Goal: Communication & Community: Answer question/provide support

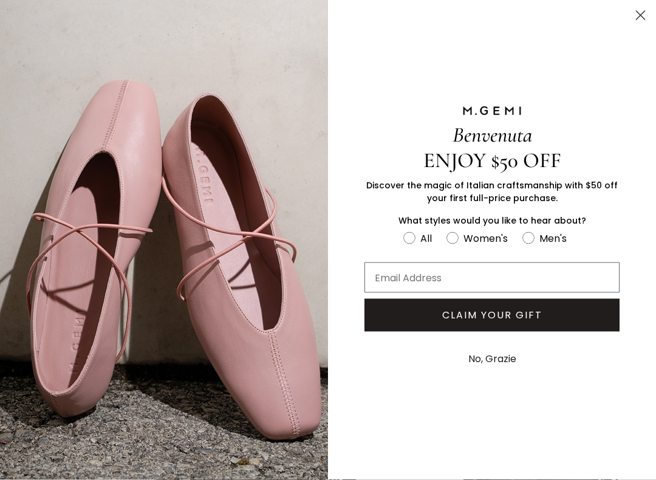
scroll to position [178, 0]
click at [632, 8] on icon "Close dialog" at bounding box center [640, 15] width 21 height 21
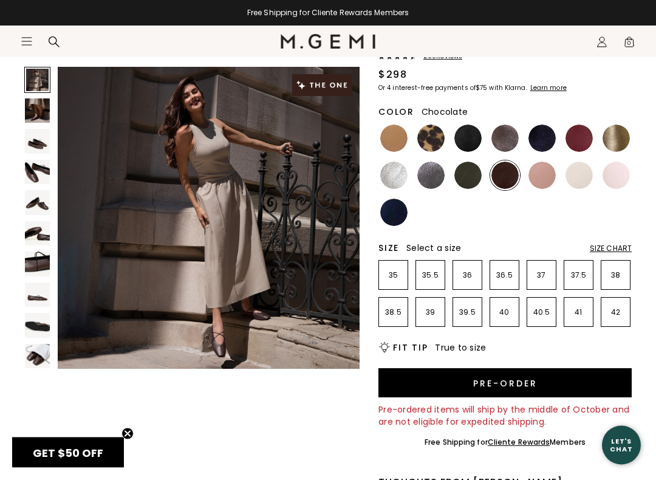
scroll to position [112, 0]
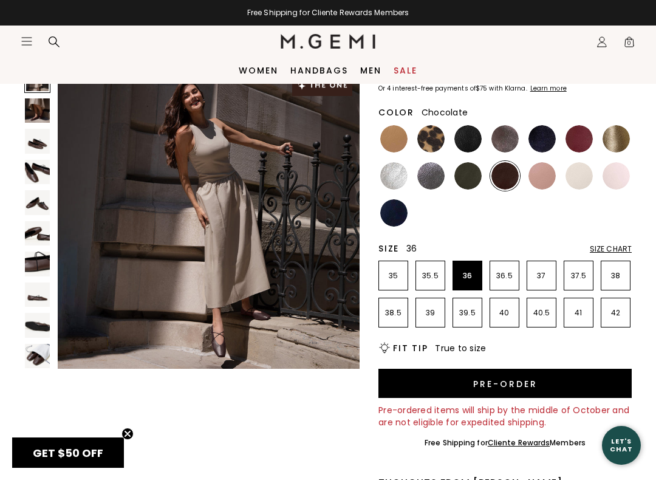
click at [472, 268] on li "36" at bounding box center [467, 275] width 30 height 30
click at [504, 375] on button "Pre-order" at bounding box center [504, 383] width 253 height 29
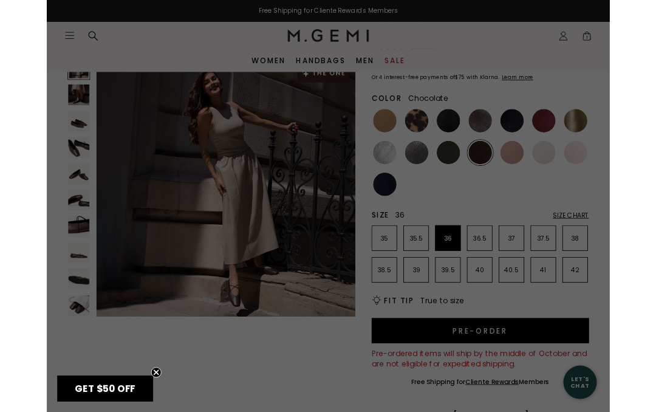
scroll to position [0, 0]
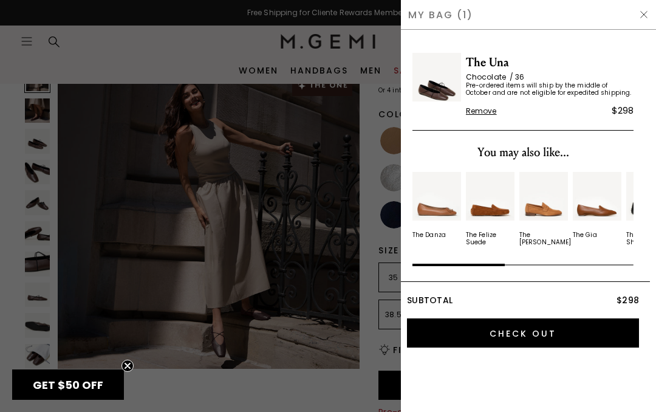
click at [518, 335] on input "Check Out" at bounding box center [523, 332] width 232 height 29
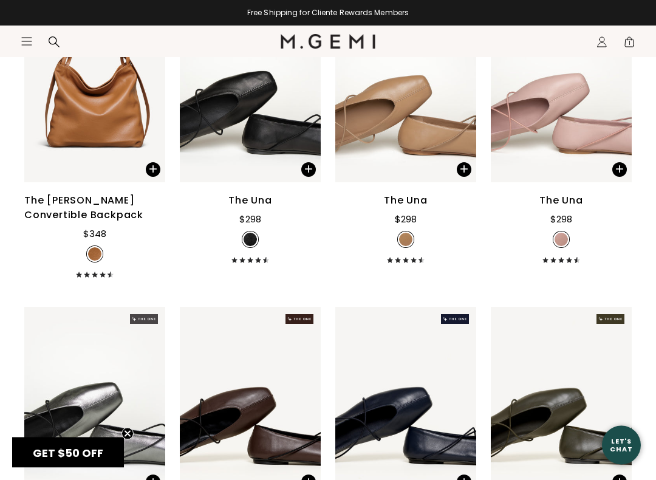
scroll to position [543, 0]
click at [619, 411] on div "Let's Chat" at bounding box center [621, 444] width 39 height 15
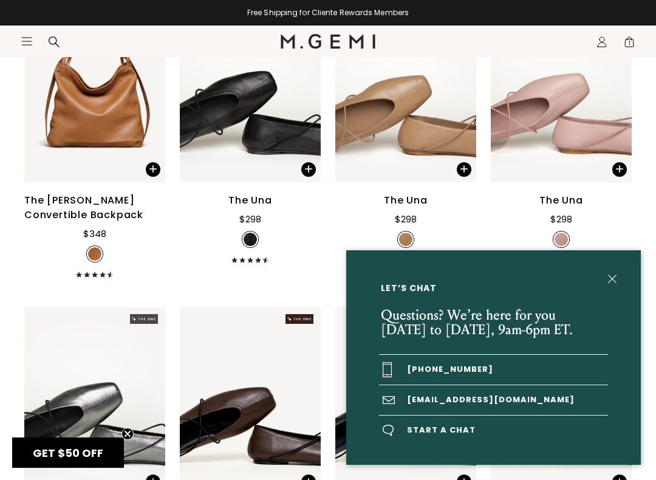
click at [447, 411] on span "Start a chat" at bounding box center [493, 430] width 229 height 30
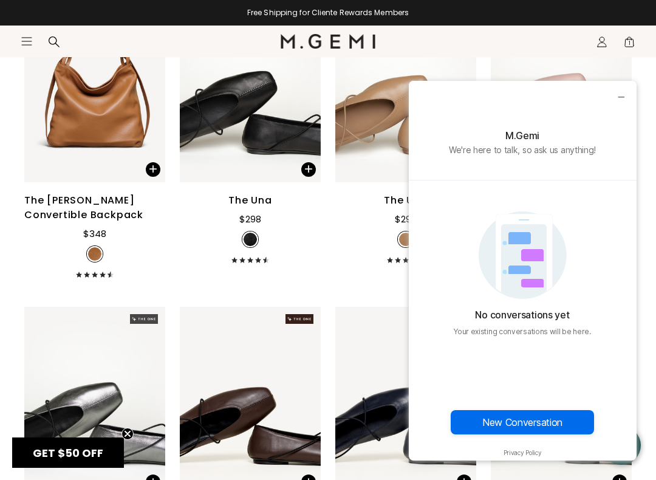
click at [535, 411] on button "New Conversation" at bounding box center [521, 422] width 143 height 24
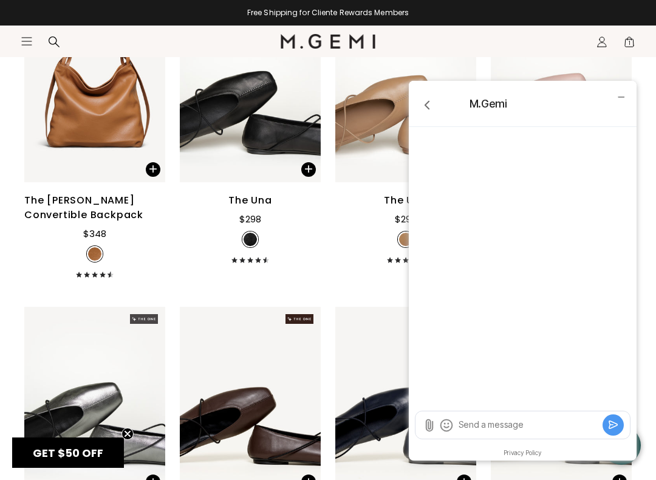
click at [520, 411] on textarea "Send a message" at bounding box center [528, 424] width 142 height 12
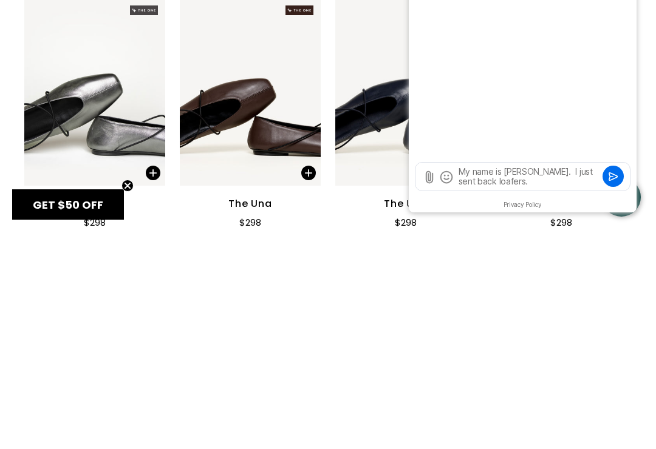
scroll to position [0, 0]
type textarea "My name is Diane Simmons. I just sent back loafers. How mucg"
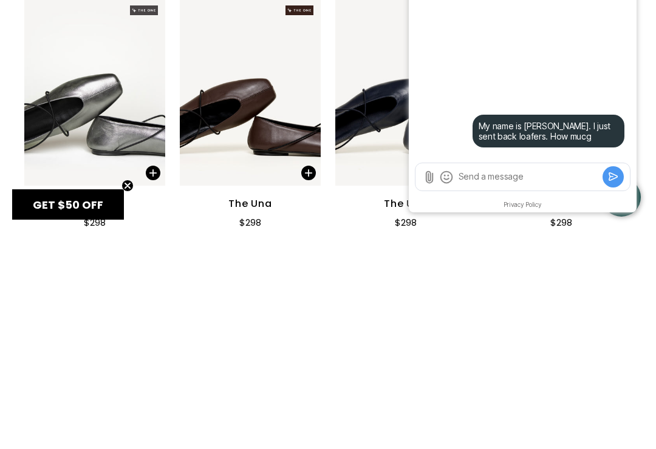
type textarea "h"
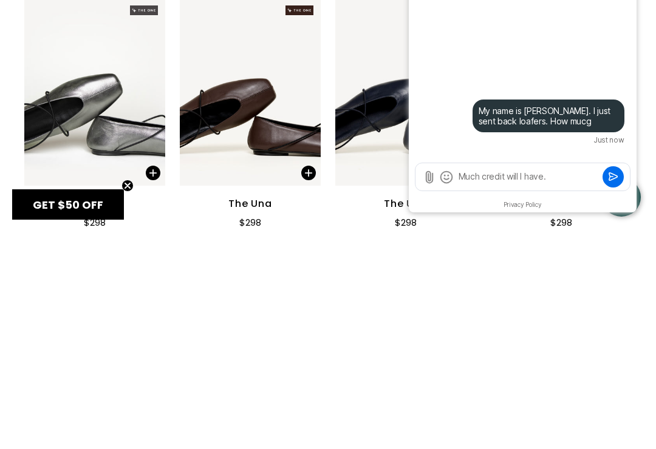
type textarea "Much credit will I have."
click at [616, 175] on icon "Submit" at bounding box center [613, 177] width 12 height 12
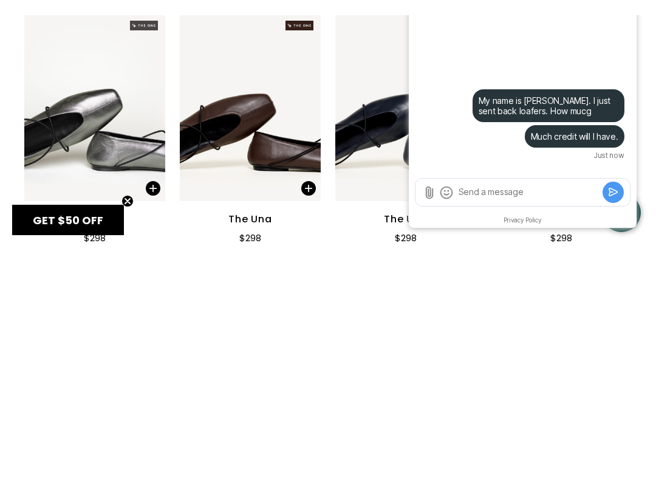
scroll to position [852, 0]
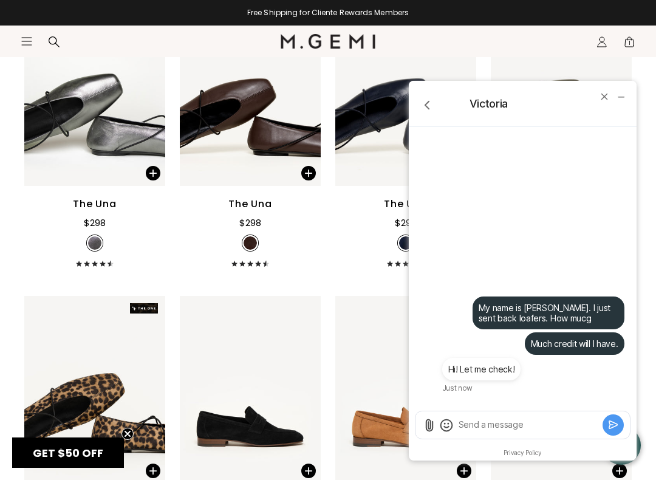
click at [490, 411] on textarea "Send a message" at bounding box center [528, 424] width 142 height 12
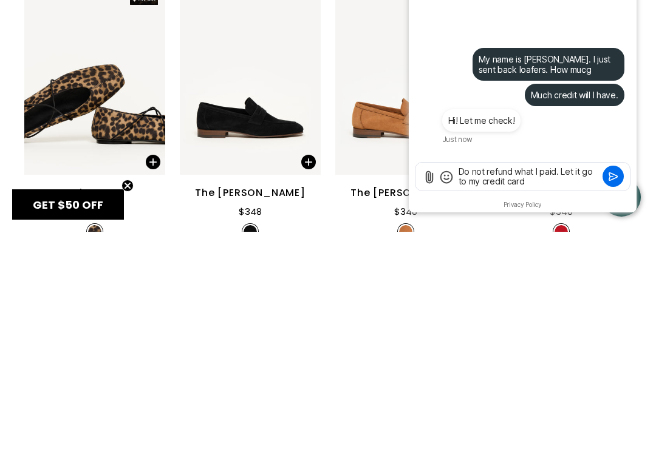
scroll to position [0, 0]
type textarea "Do not refund what I paid. Let it go to my credit card"
click at [619, 172] on button "Submit" at bounding box center [612, 176] width 21 height 21
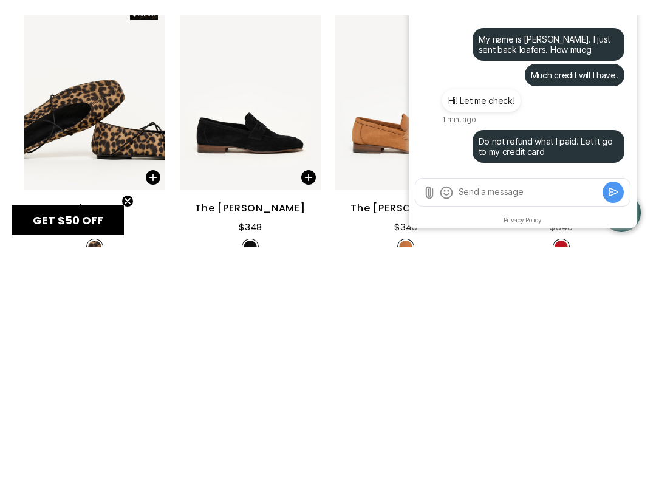
scroll to position [1160, 0]
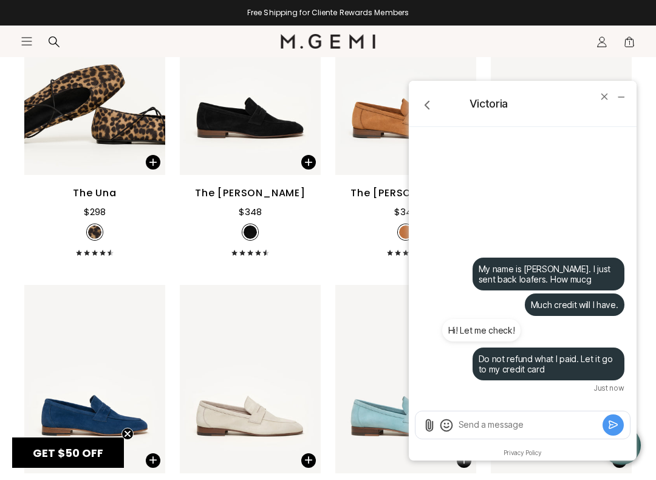
click at [489, 411] on textarea "Send a message" at bounding box center [528, 424] width 142 height 12
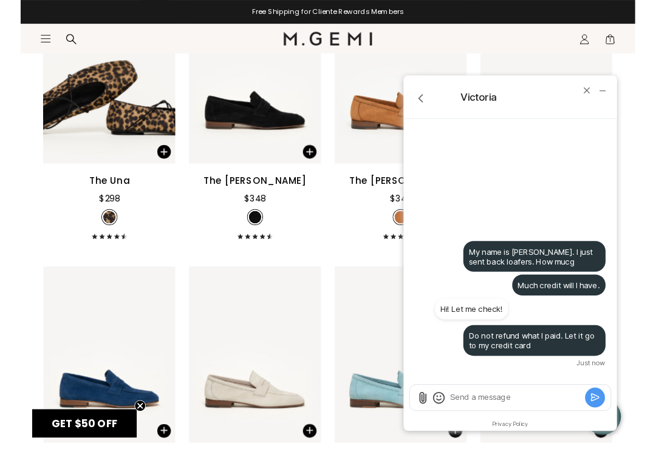
scroll to position [1251, 0]
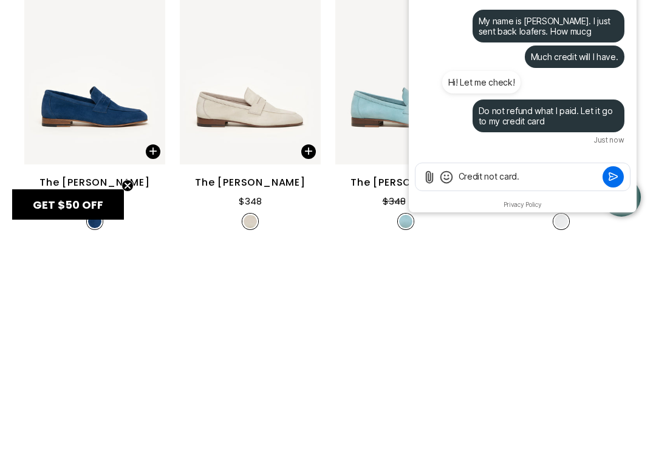
type textarea "Credit not card."
click at [617, 177] on icon "Submit" at bounding box center [613, 176] width 8 height 7
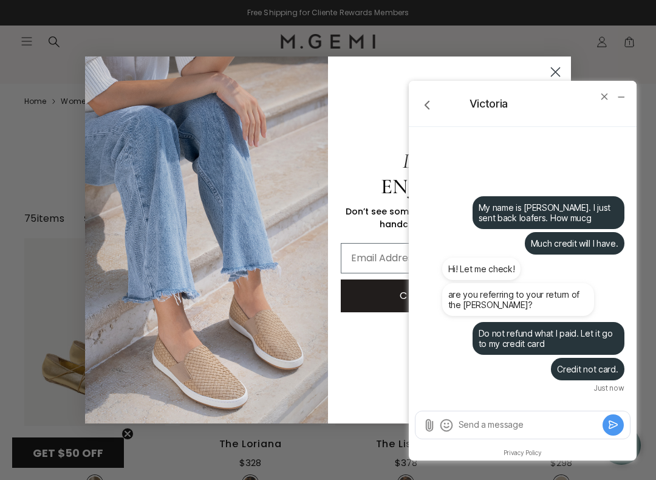
scroll to position [0, 0]
click at [35, 132] on div "Close dialog Don't Forget ENJOY $50 OFF Don’t see something you love? We launch…" at bounding box center [328, 240] width 656 height 480
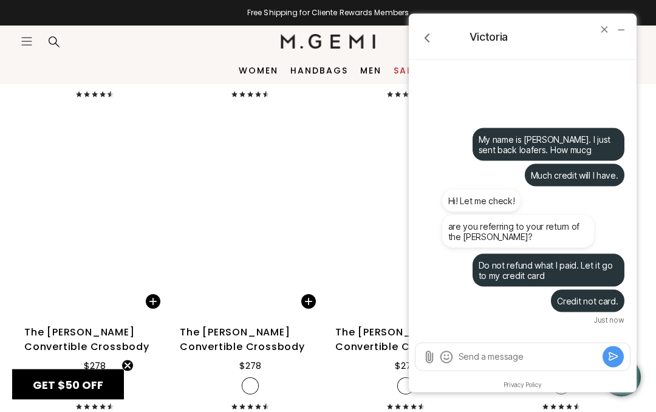
scroll to position [3621, 0]
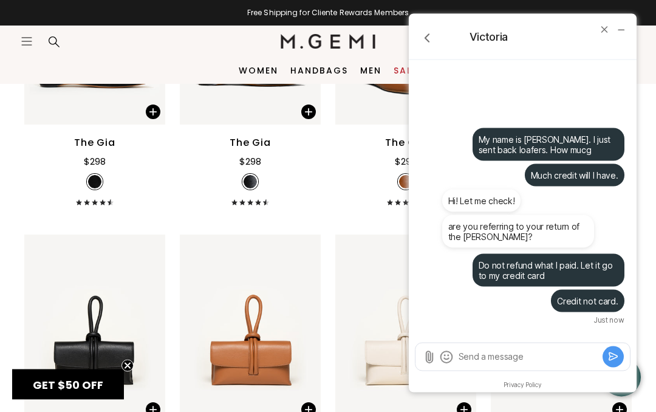
click at [32, 35] on icon "Icons/20x20/hamburger@2x" at bounding box center [27, 41] width 12 height 12
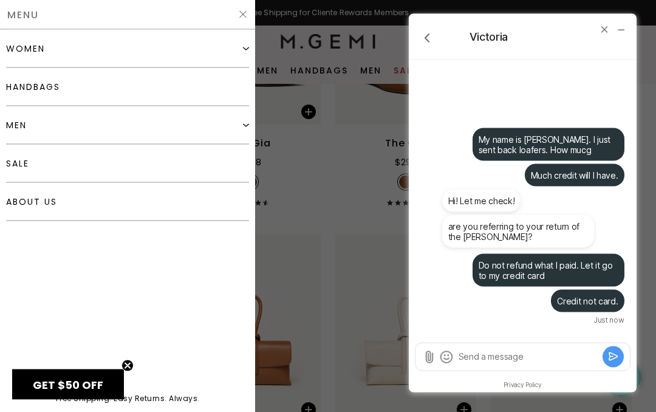
scroll to position [3621, 0]
click at [23, 46] on div "women" at bounding box center [25, 49] width 39 height 10
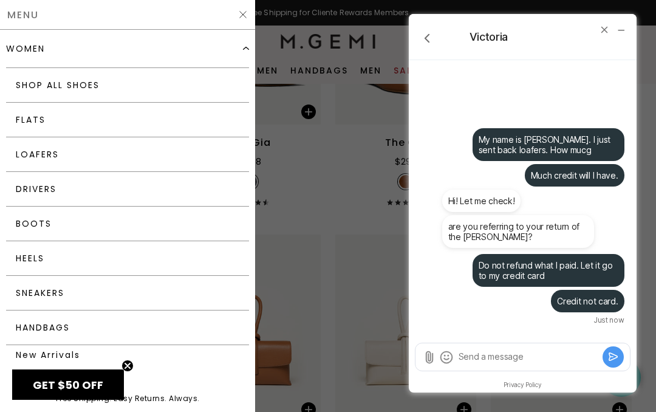
click at [23, 44] on div "women" at bounding box center [25, 49] width 39 height 10
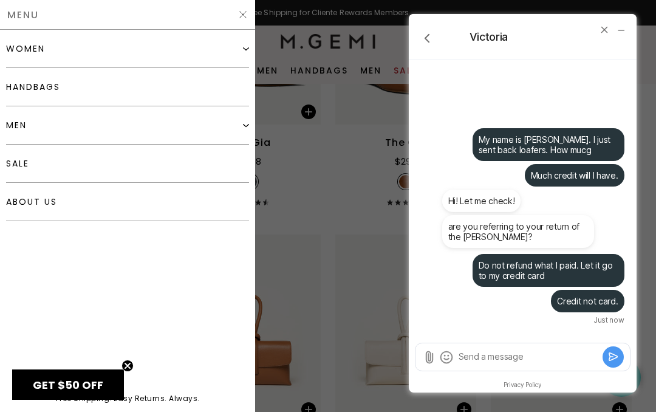
click at [30, 53] on div "women" at bounding box center [25, 49] width 39 height 10
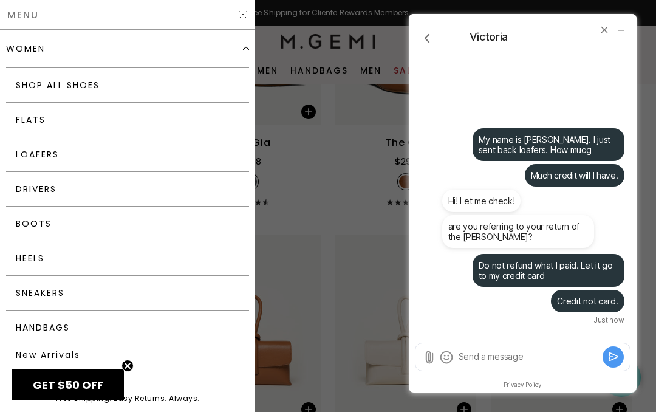
click at [49, 158] on link "Loafers" at bounding box center [127, 154] width 243 height 35
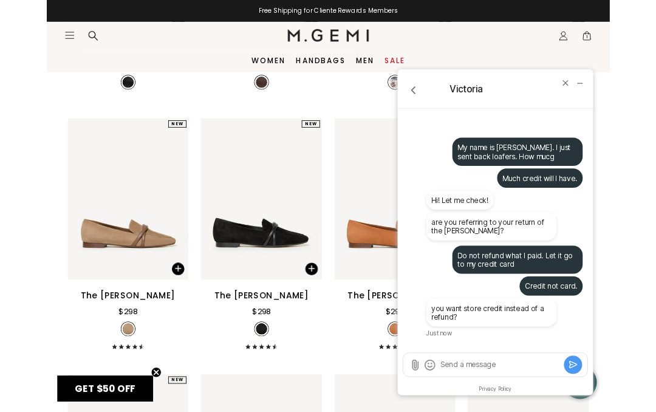
scroll to position [428, 0]
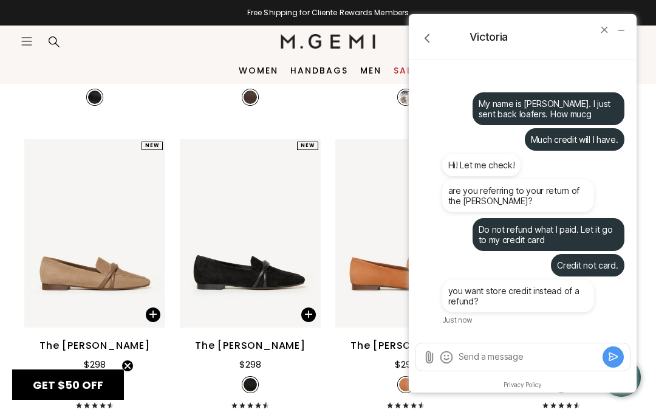
click at [523, 350] on textarea "Send a message" at bounding box center [528, 356] width 142 height 12
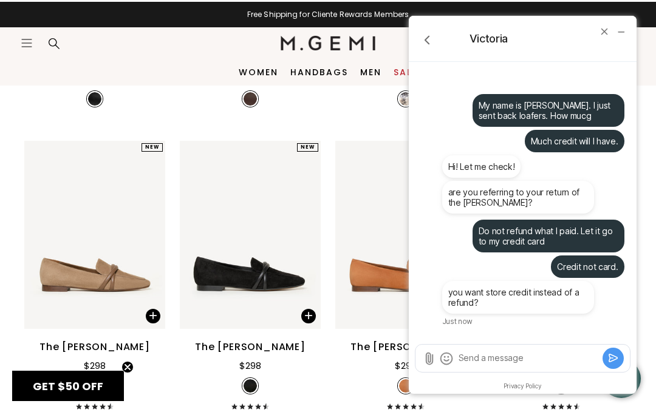
scroll to position [468, 0]
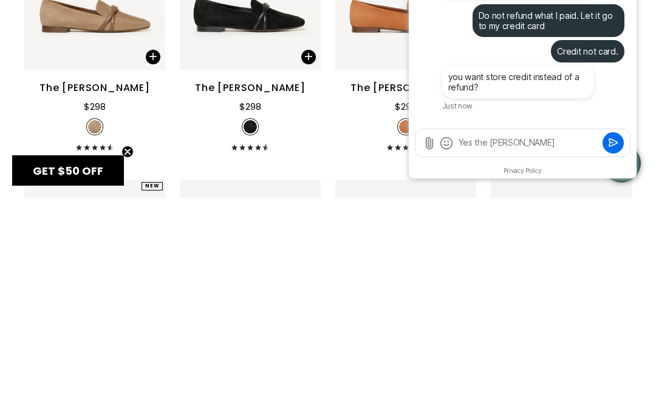
type textarea "Yes the brenda"
click at [610, 136] on button "Submit" at bounding box center [612, 142] width 21 height 21
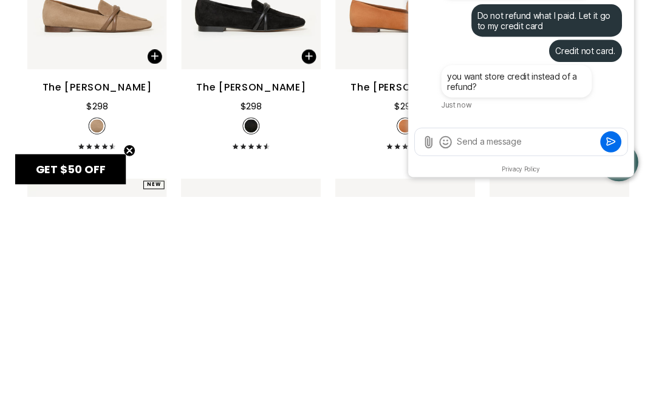
scroll to position [685, 0]
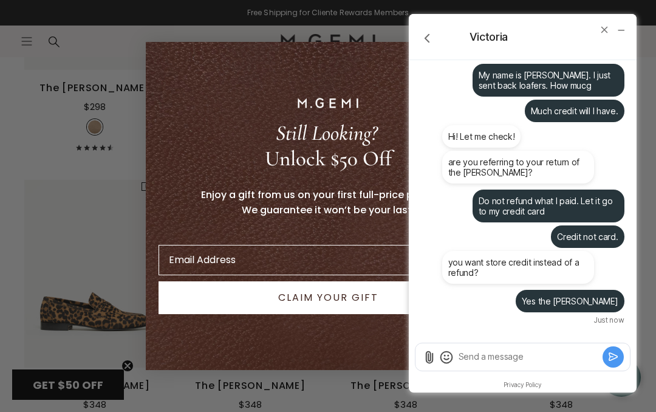
click at [491, 352] on textarea "Send a message" at bounding box center [528, 356] width 142 height 12
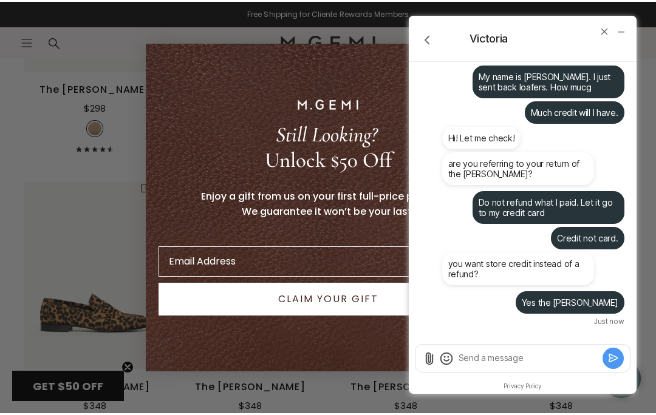
scroll to position [725, 0]
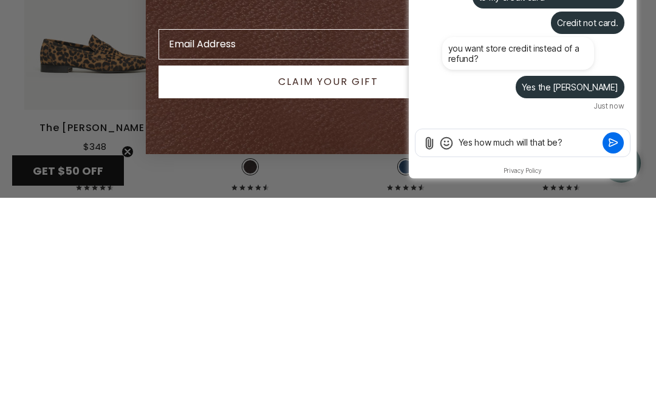
type textarea "Yes how much will that be?"
click at [614, 143] on icon "Submit" at bounding box center [613, 143] width 12 height 12
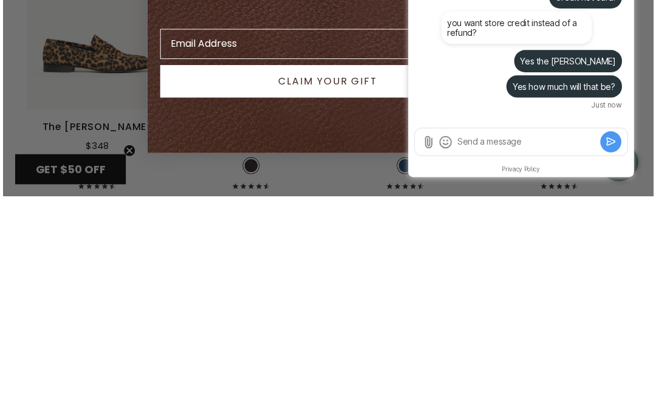
scroll to position [943, 0]
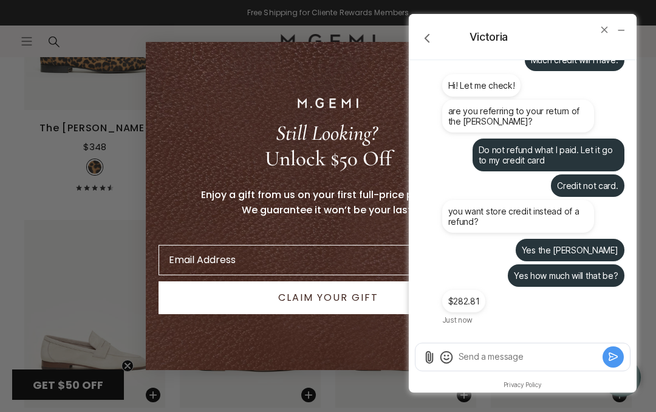
click at [498, 354] on textarea "Send a message" at bounding box center [528, 356] width 142 height 12
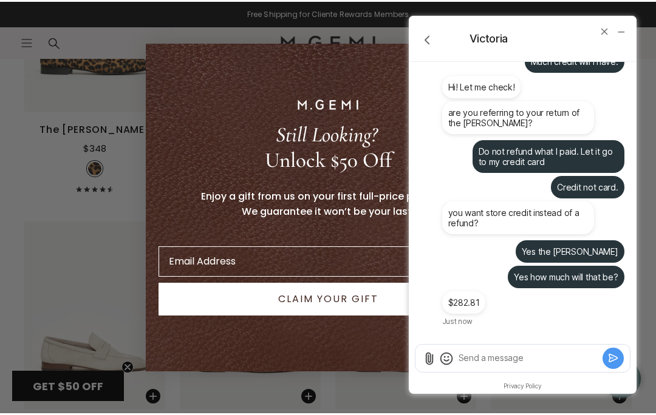
scroll to position [983, 0]
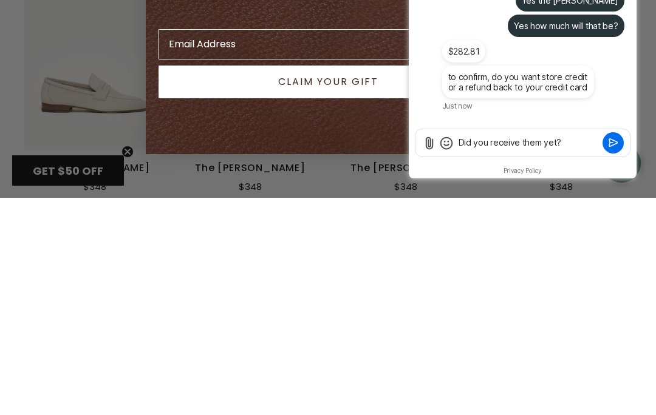
type textarea "Did you receive them yet?"
click at [613, 140] on icon "Submit" at bounding box center [613, 142] width 8 height 7
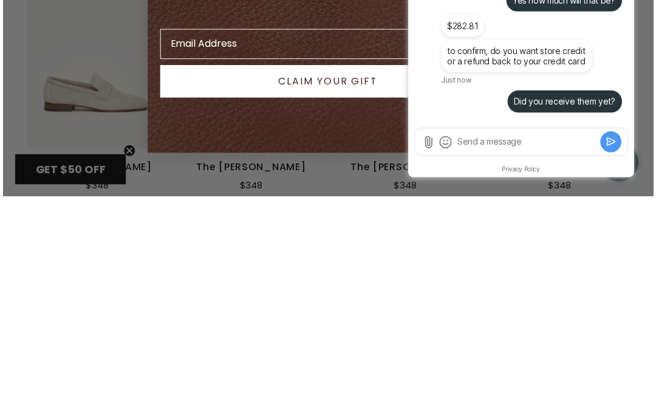
scroll to position [1200, 0]
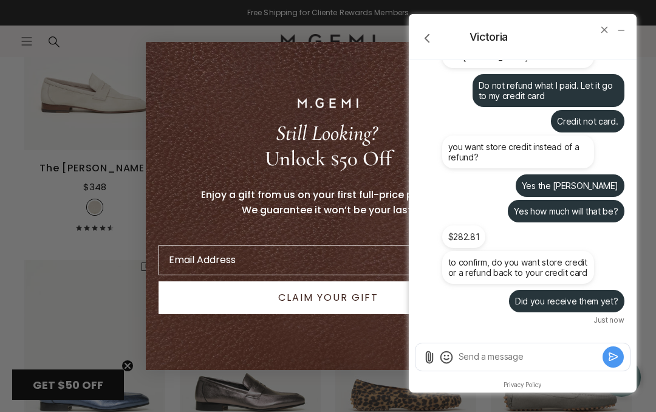
click at [523, 351] on textarea "Send a message" at bounding box center [528, 356] width 142 height 12
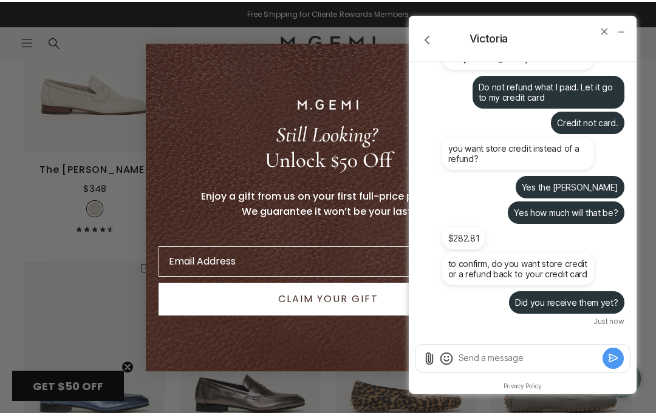
scroll to position [1240, 0]
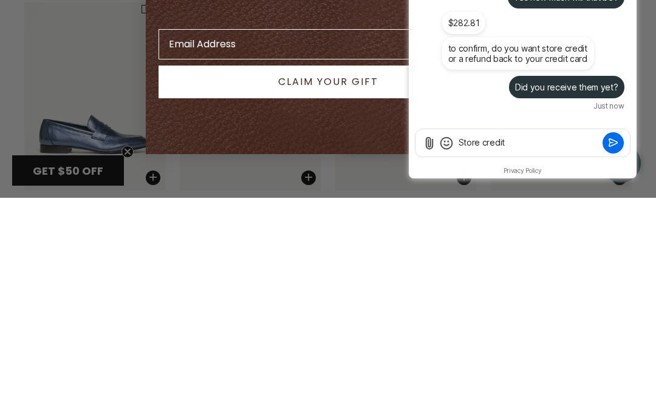
type textarea "Store credit"
click at [616, 144] on icon "Submit" at bounding box center [613, 142] width 8 height 7
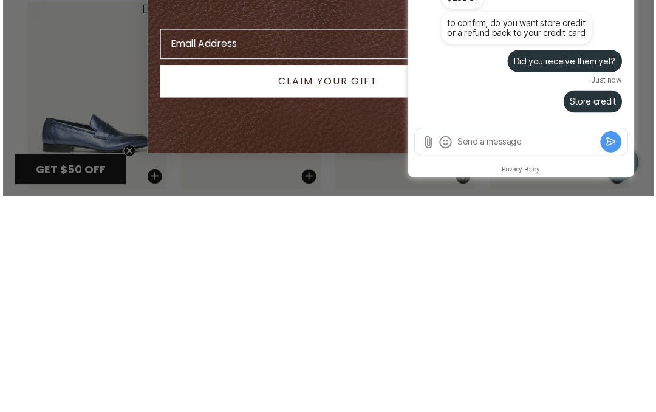
scroll to position [1458, 0]
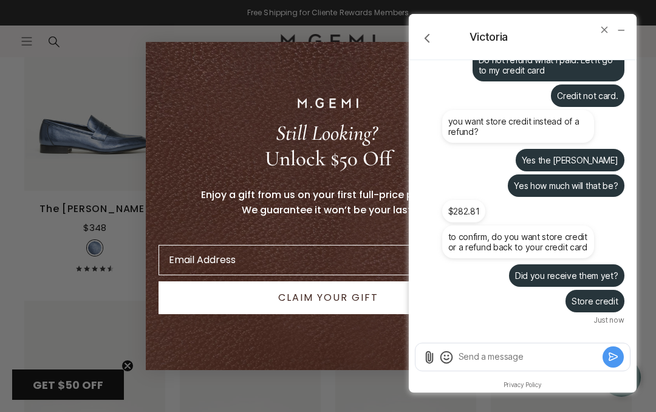
click at [489, 353] on textarea "Send a message" at bounding box center [528, 356] width 142 height 12
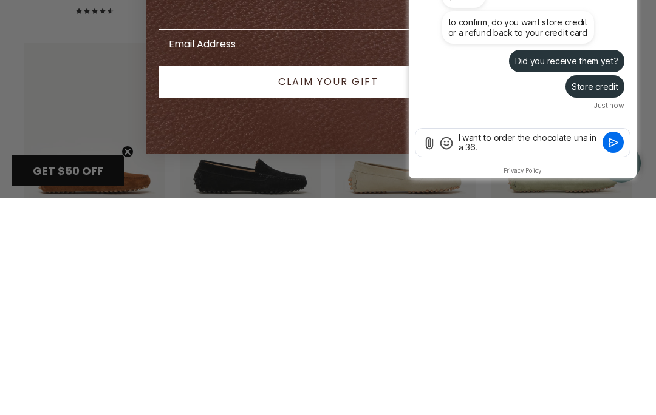
scroll to position [0, 0]
type textarea "I want to order the chocolate una in a 36."
click at [612, 142] on icon "Submit" at bounding box center [613, 143] width 12 height 12
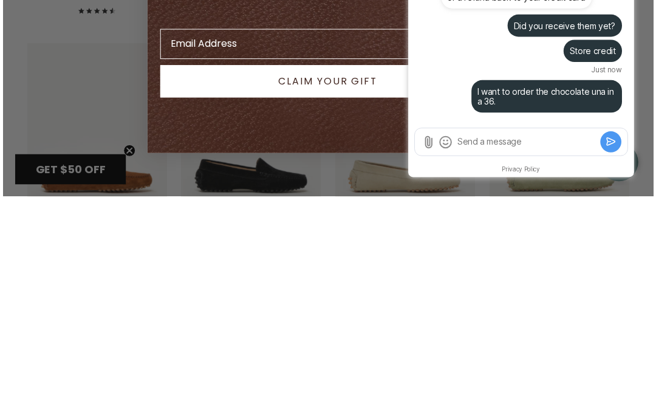
scroll to position [1715, 0]
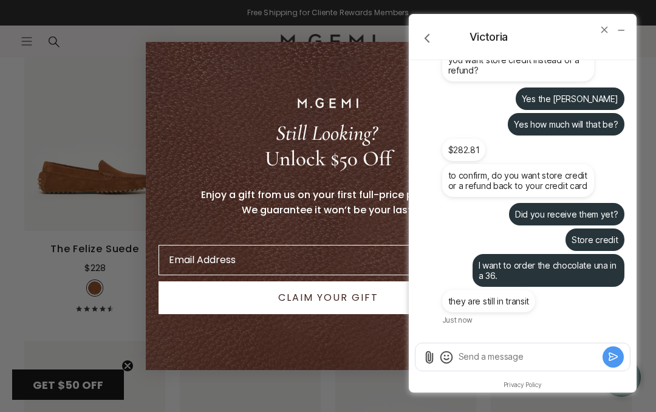
click at [494, 355] on textarea "Send a message" at bounding box center [528, 356] width 142 height 12
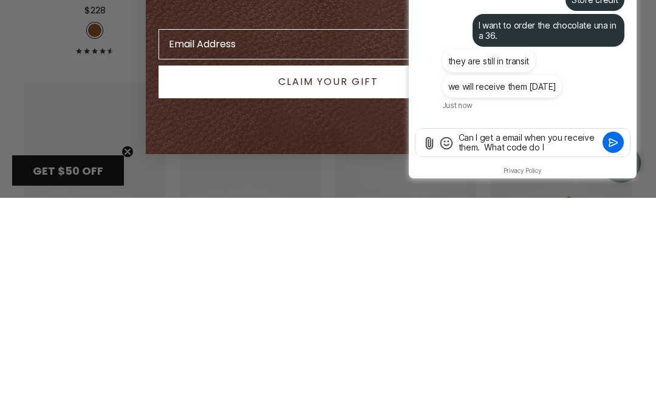
scroll to position [0, 0]
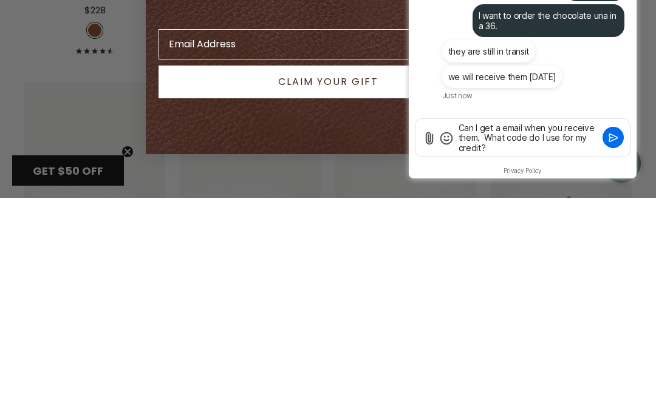
type textarea "Can I get a email when you receive them. What code do I use for my credit?"
click at [617, 134] on icon "Submit" at bounding box center [613, 138] width 12 height 12
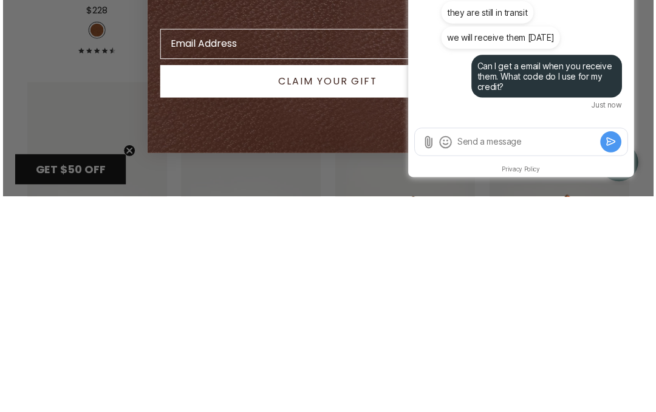
scroll to position [1972, 0]
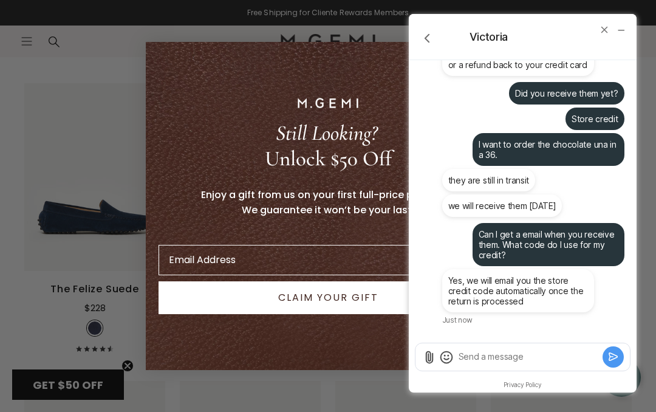
click at [537, 356] on textarea "Send a message" at bounding box center [528, 356] width 142 height 12
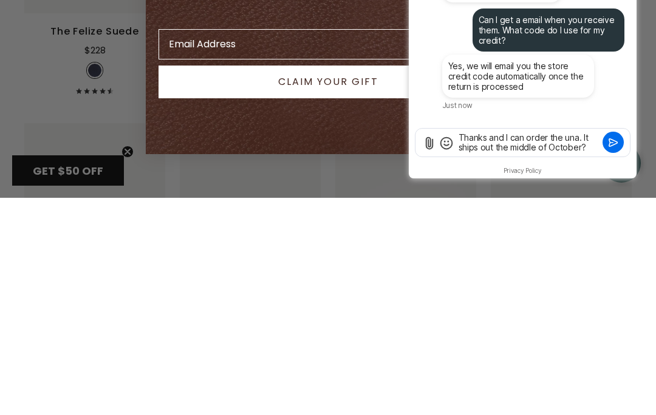
scroll to position [0, 0]
type textarea "Thanks and I can order the una. It ships out the middle of October?"
click at [614, 142] on icon "Submit" at bounding box center [613, 143] width 12 height 12
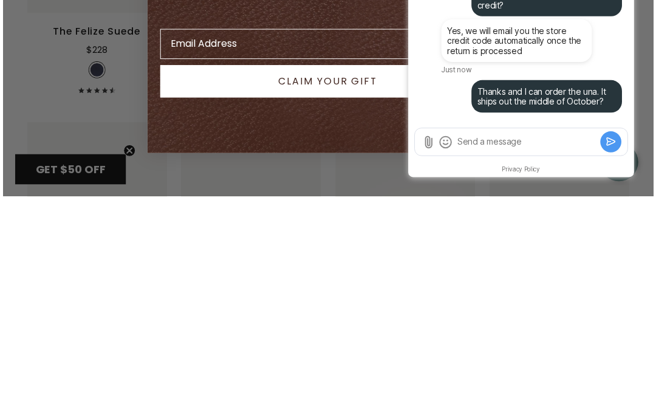
scroll to position [2230, 0]
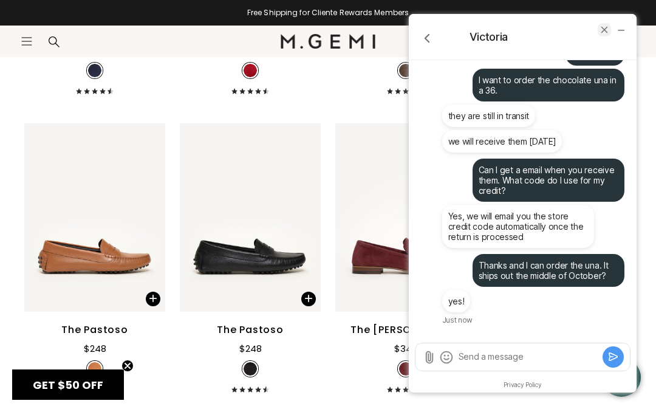
click at [605, 23] on button "end chat" at bounding box center [603, 29] width 13 height 13
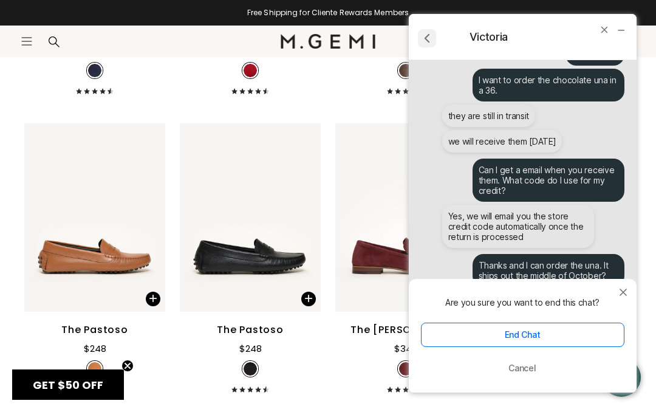
click at [428, 31] on icon "go back" at bounding box center [427, 38] width 16 height 16
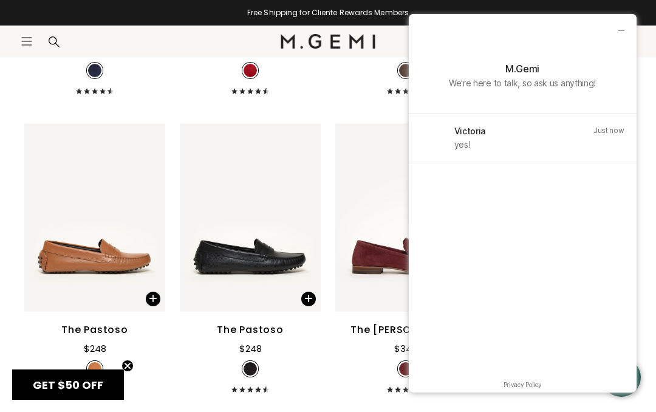
click at [618, 19] on div at bounding box center [619, 30] width 35 height 32
click at [623, 24] on icon "minimize chat widget" at bounding box center [620, 29] width 11 height 11
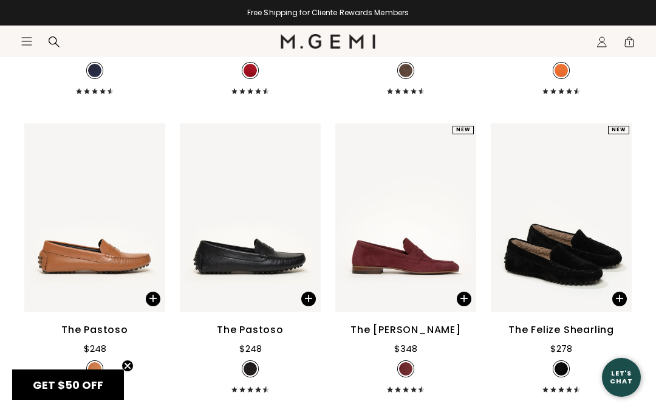
click at [603, 38] on icon at bounding box center [601, 39] width 5 height 5
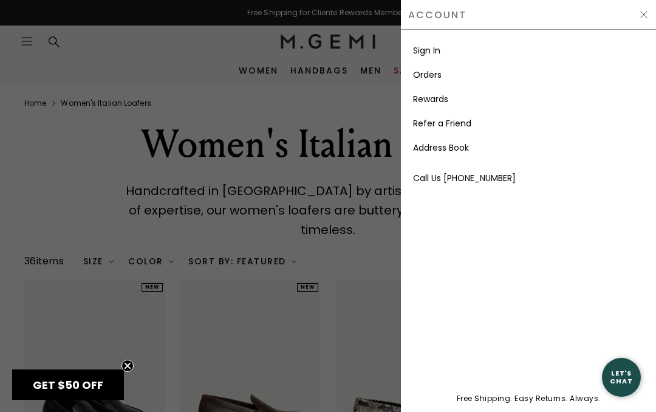
click at [438, 46] on link "Sign In" at bounding box center [426, 50] width 27 height 12
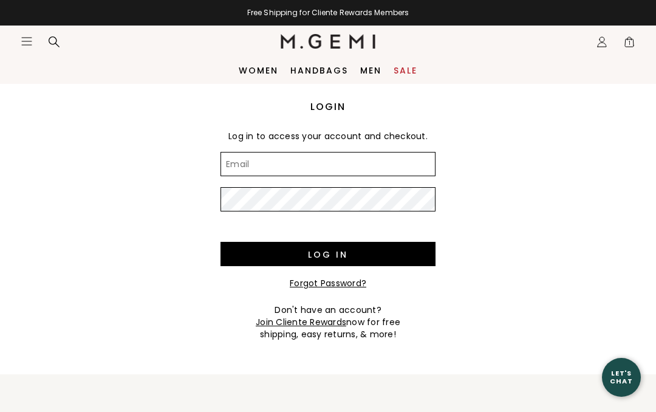
click at [391, 152] on input "Email" at bounding box center [327, 164] width 215 height 24
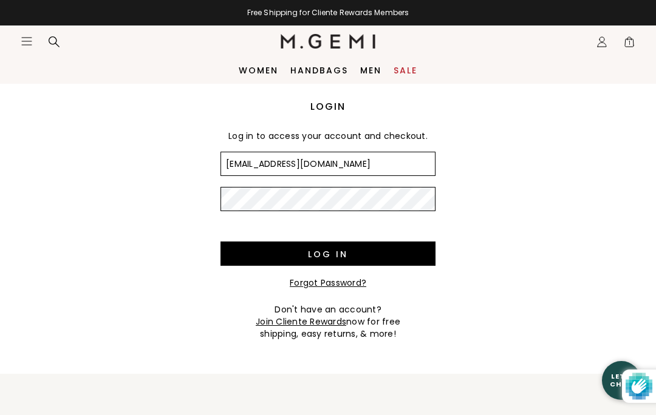
type input "johnnysimmons60@comcast.net"
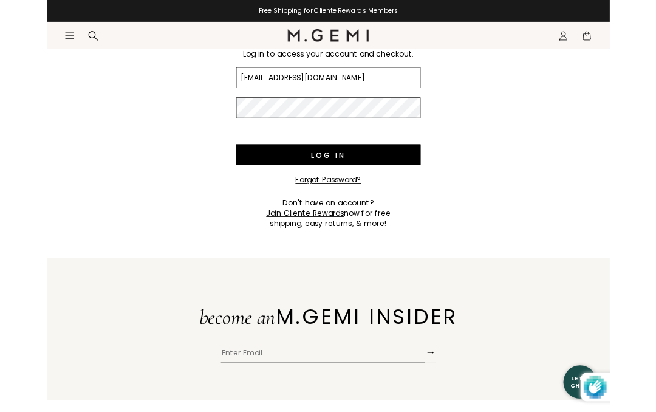
scroll to position [108, 0]
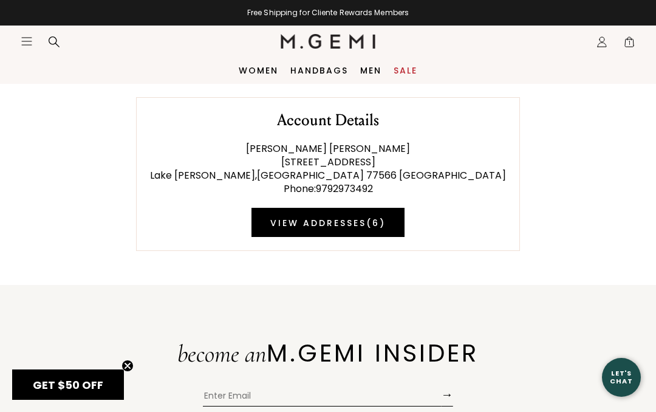
click at [625, 42] on span "1" at bounding box center [629, 44] width 12 height 12
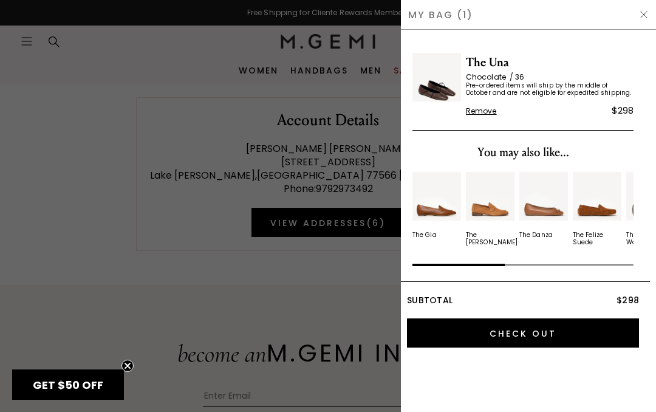
click at [650, 9] on div "My Bag (1)" at bounding box center [528, 15] width 255 height 30
click at [648, 7] on div "My Bag (1)" at bounding box center [528, 15] width 255 height 30
click at [532, 77] on span "Chocolate 36" at bounding box center [550, 77] width 168 height 10
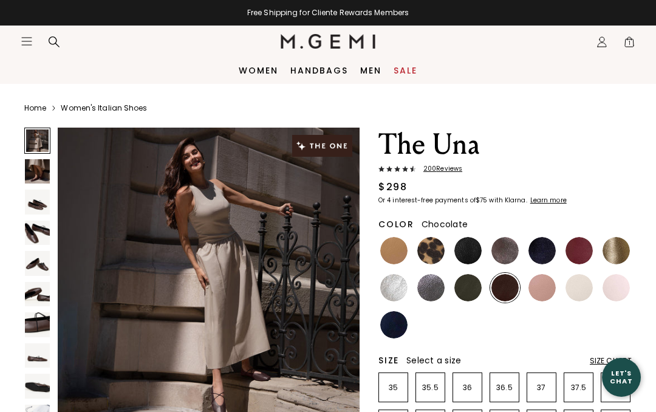
click at [606, 32] on div "Icons/20x20/profile@2x Sign Out Orders Rewards Refer a Friend Address Book Call…" at bounding box center [601, 42] width 24 height 32
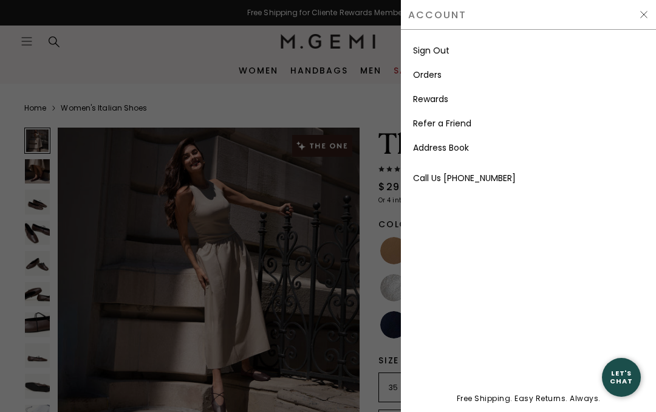
click at [440, 94] on link "Rewards" at bounding box center [430, 99] width 35 height 12
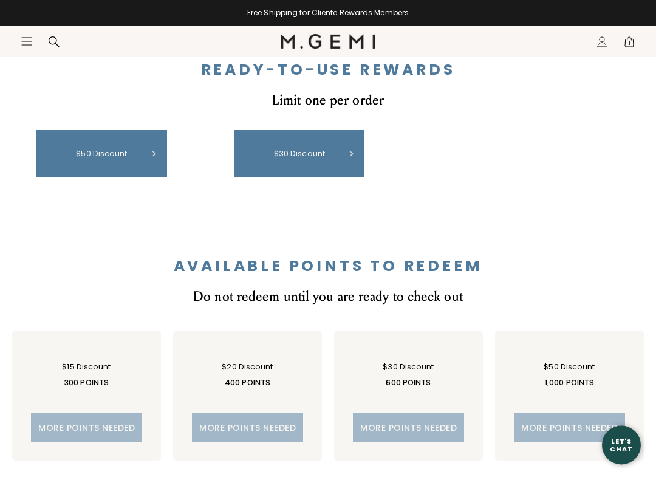
scroll to position [569, 0]
click at [131, 160] on div "$50 discount" at bounding box center [101, 153] width 118 height 35
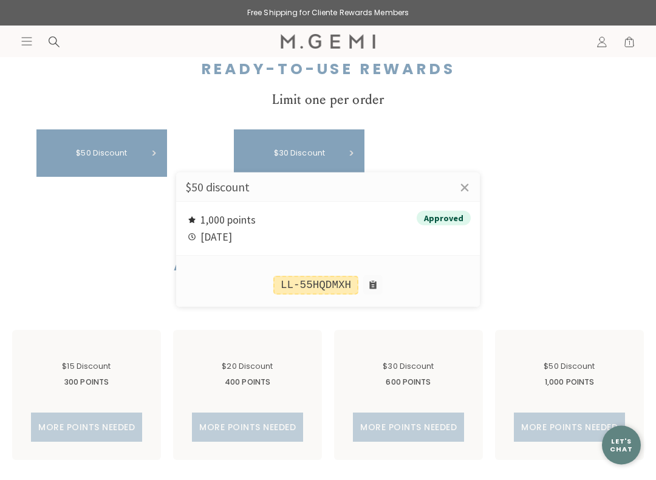
scroll to position [569, 0]
click at [302, 145] on div at bounding box center [328, 240] width 656 height 480
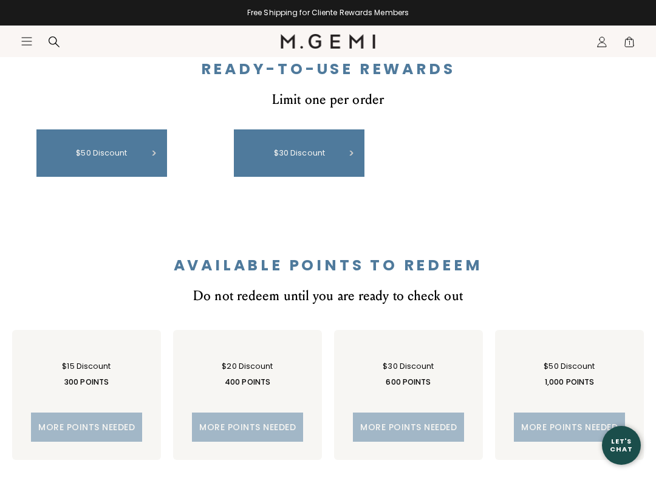
click at [316, 151] on div "$30 discount" at bounding box center [299, 152] width 118 height 35
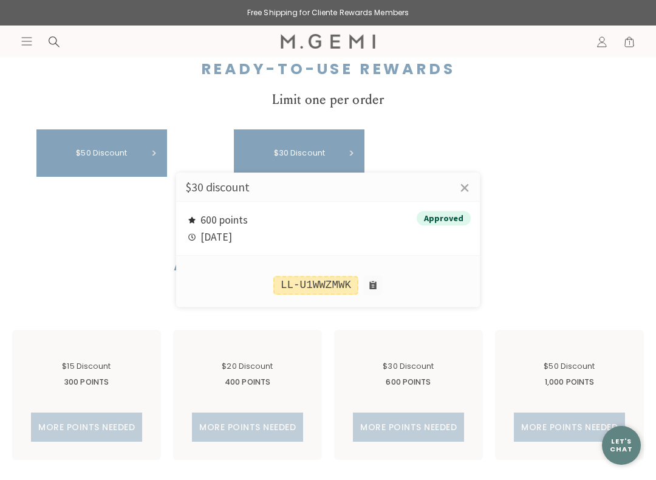
scroll to position [572, 0]
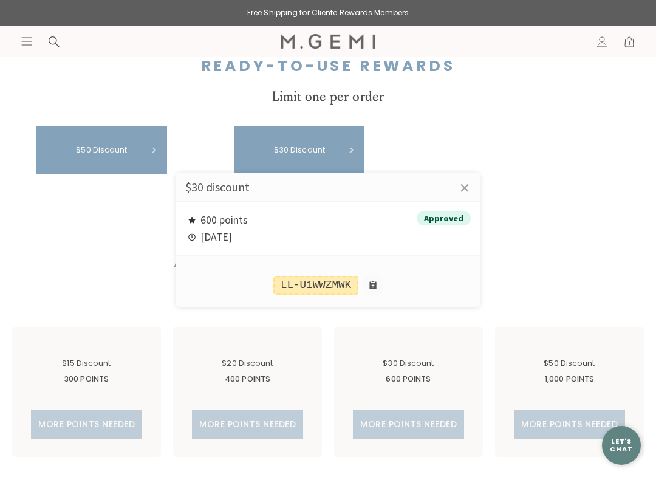
click at [632, 40] on div at bounding box center [328, 240] width 656 height 480
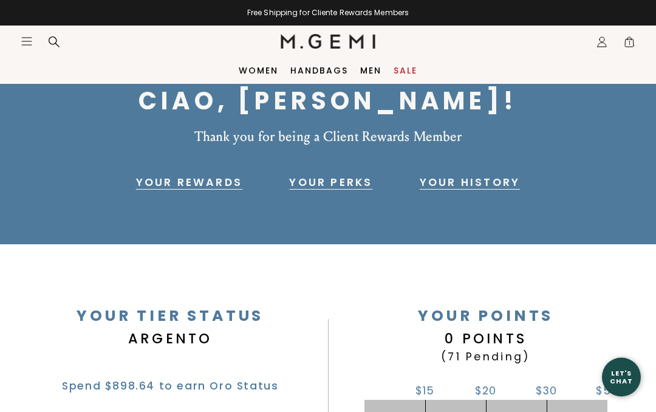
scroll to position [0, 0]
